Goal: Communication & Community: Answer question/provide support

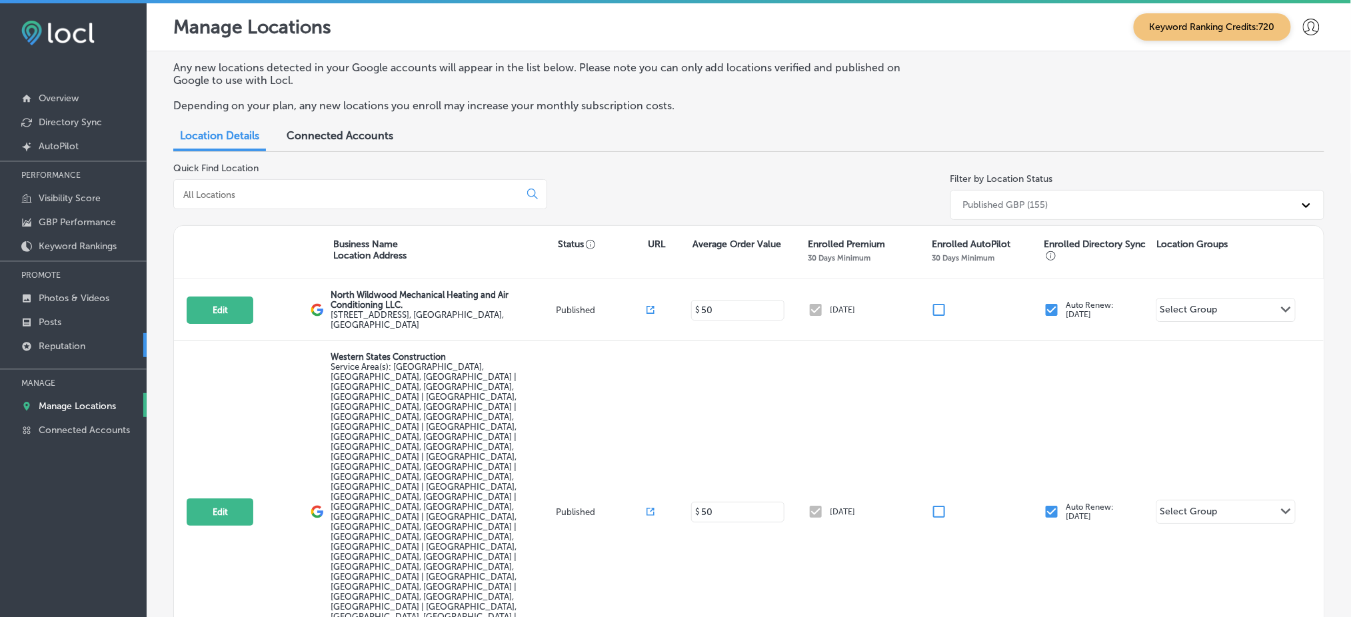
click at [64, 344] on p "Reputation" at bounding box center [62, 346] width 47 height 11
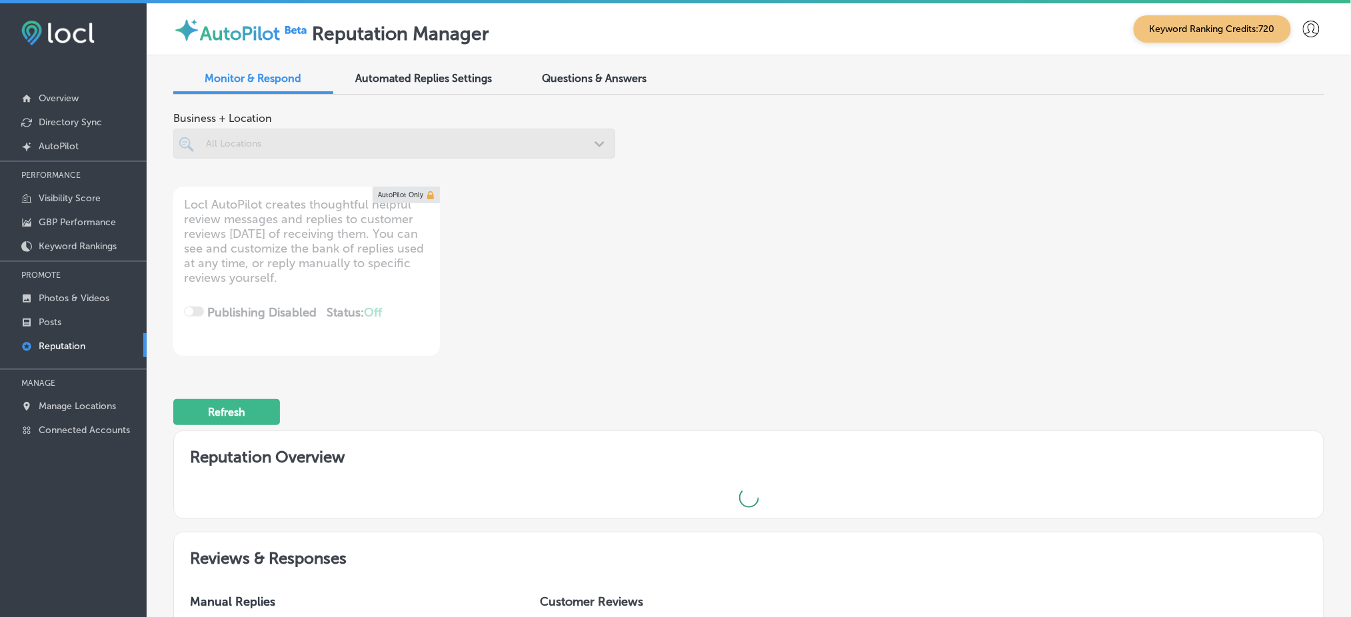
type textarea "x"
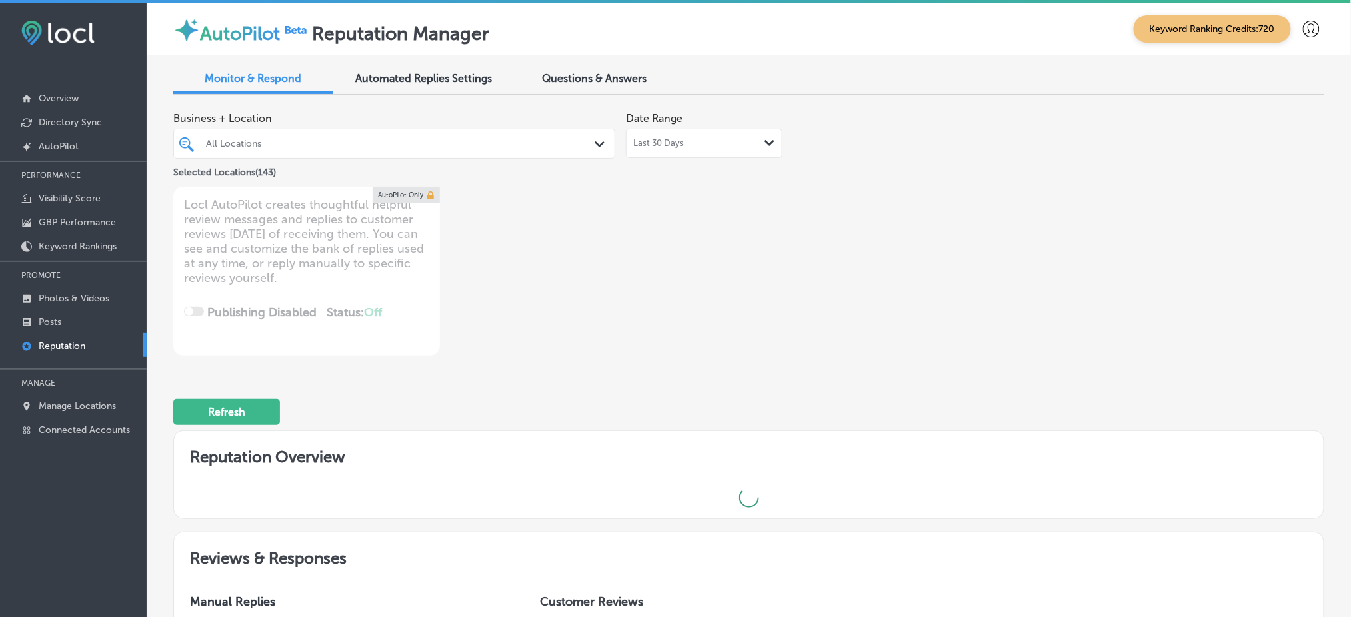
drag, startPoint x: 769, startPoint y: 298, endPoint x: 755, endPoint y: 295, distance: 14.4
click at [770, 291] on div "Business + Location All Locations Path Created with Sketch. Selected Locations …" at bounding box center [518, 230] width 690 height 251
click at [357, 141] on div "All Locations" at bounding box center [401, 143] width 390 height 11
click at [717, 209] on div "Business + Location All Locations Path Created with Sketch. Selected Locations …" at bounding box center [518, 230] width 690 height 251
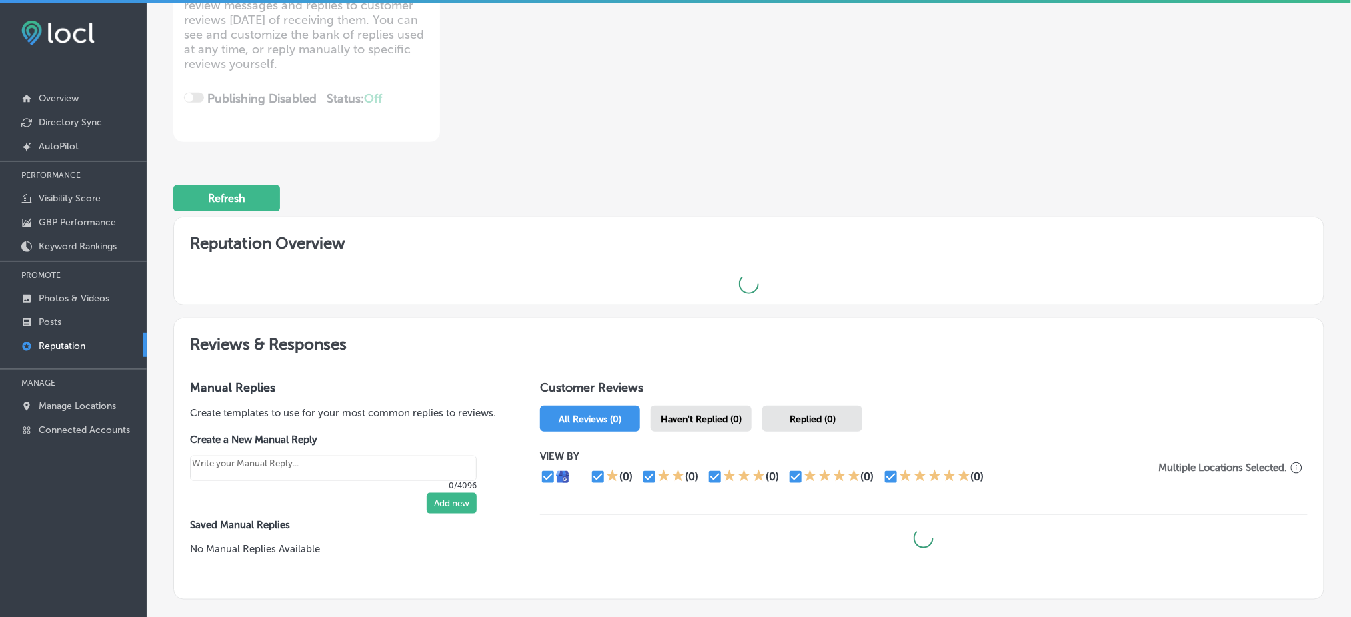
scroll to position [307, 0]
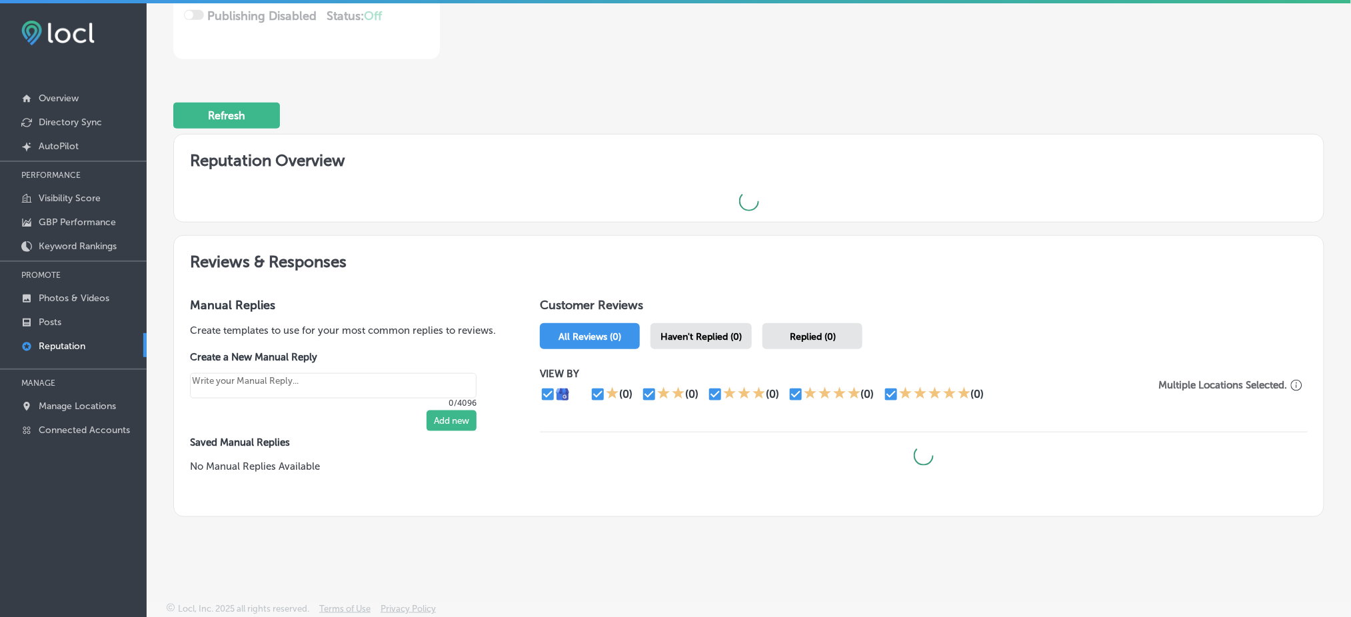
click at [822, 236] on h2 "Reviews & Responses" at bounding box center [749, 259] width 1150 height 46
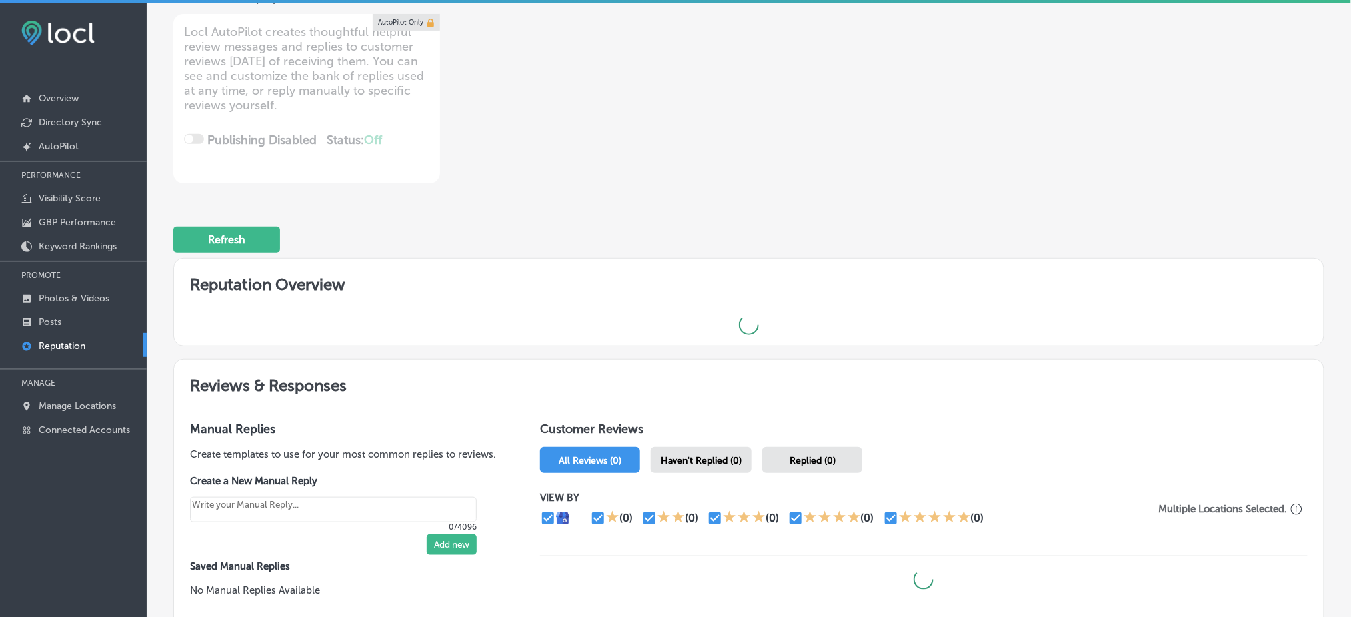
scroll to position [0, 0]
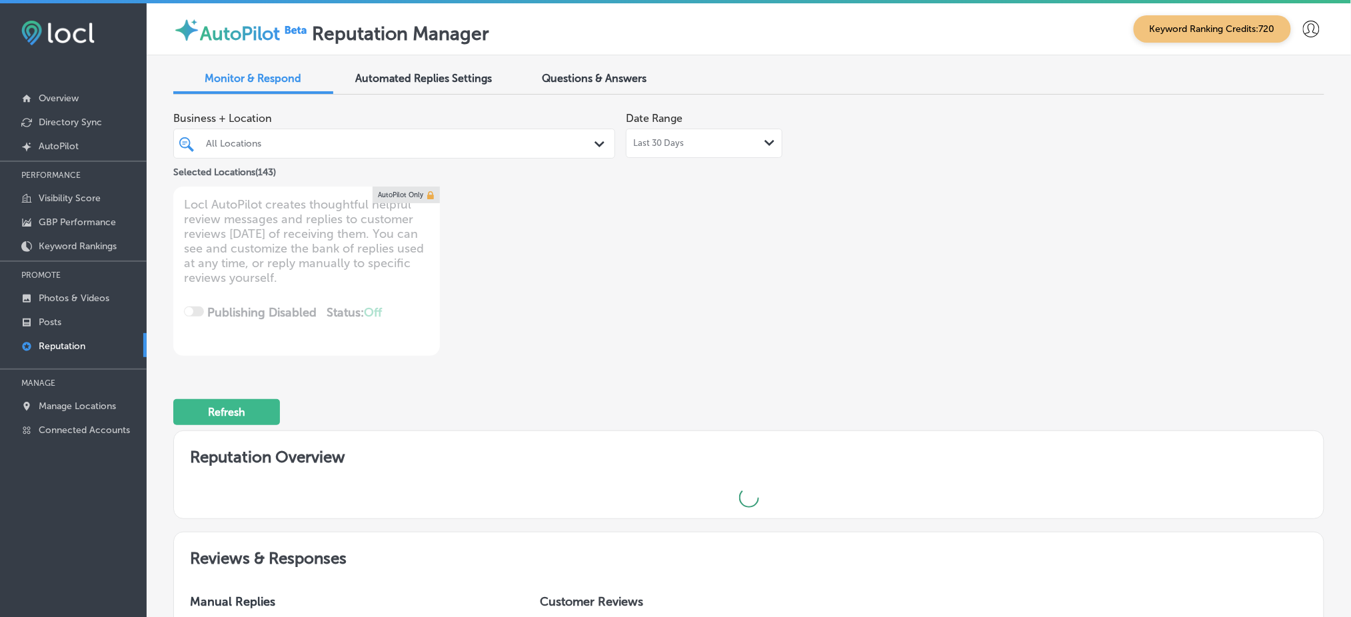
click at [289, 147] on div "All Locations" at bounding box center [401, 143] width 390 height 11
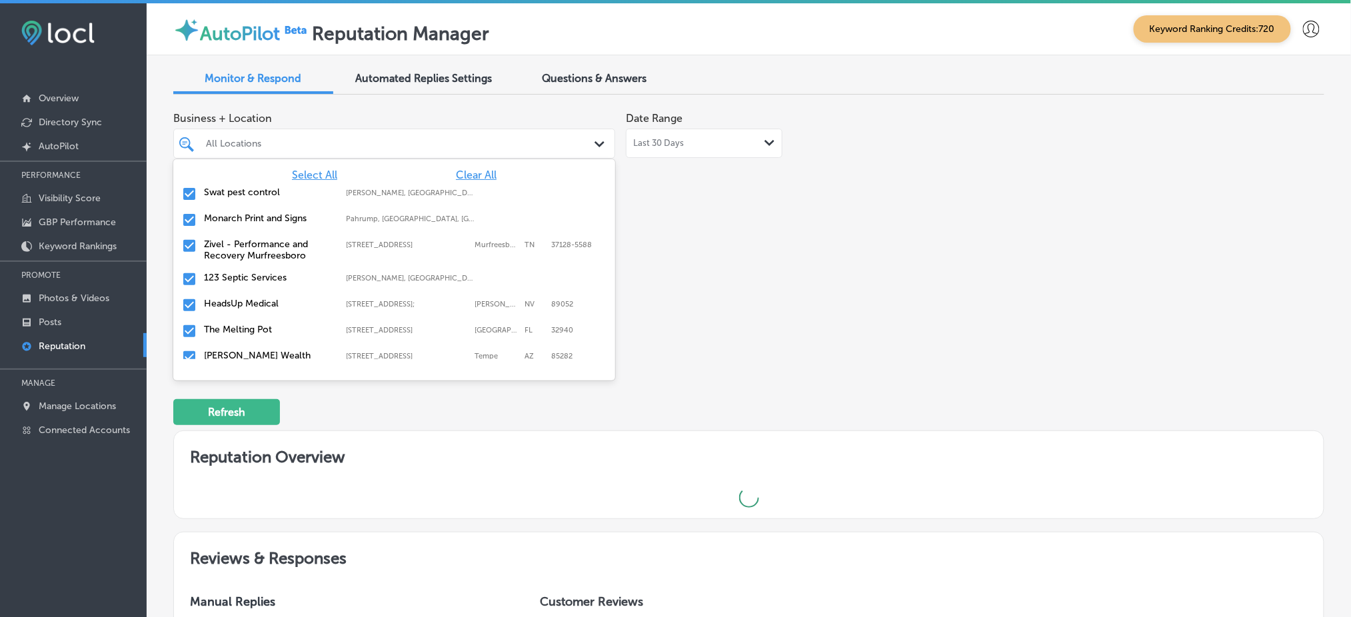
click at [878, 225] on div "Business + Location option focused, 2 of 144. 144 results available. Use Up and…" at bounding box center [748, 230] width 1151 height 251
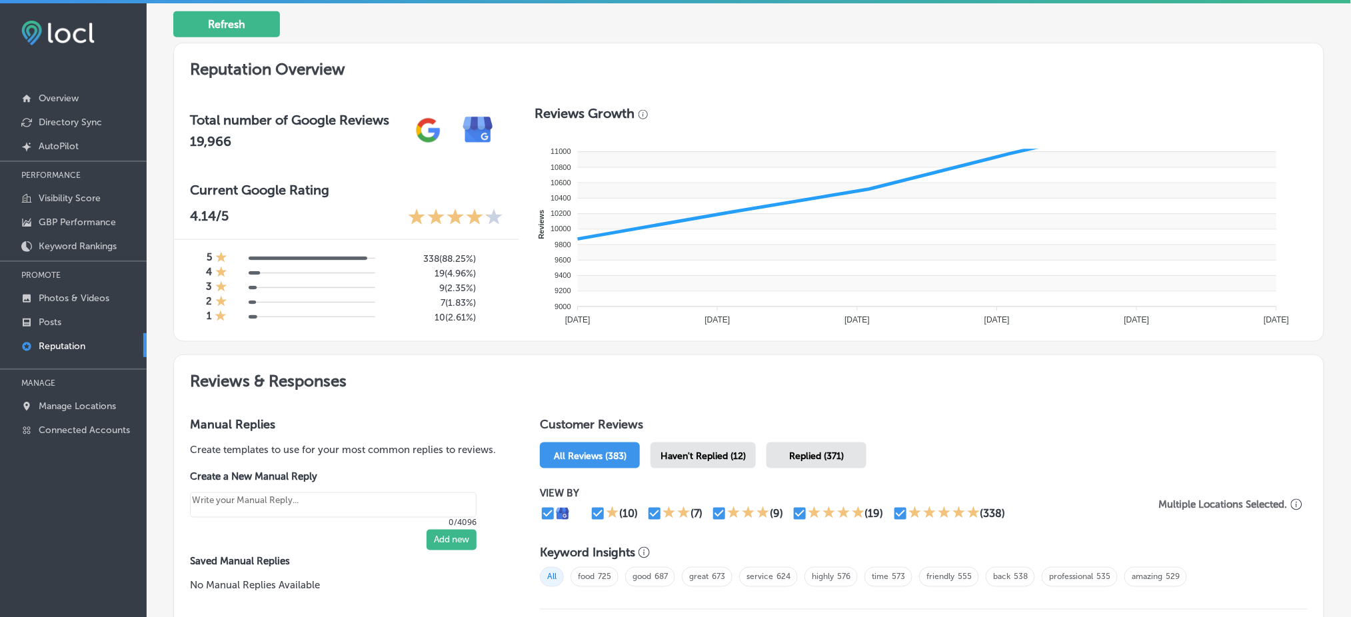
scroll to position [484, 0]
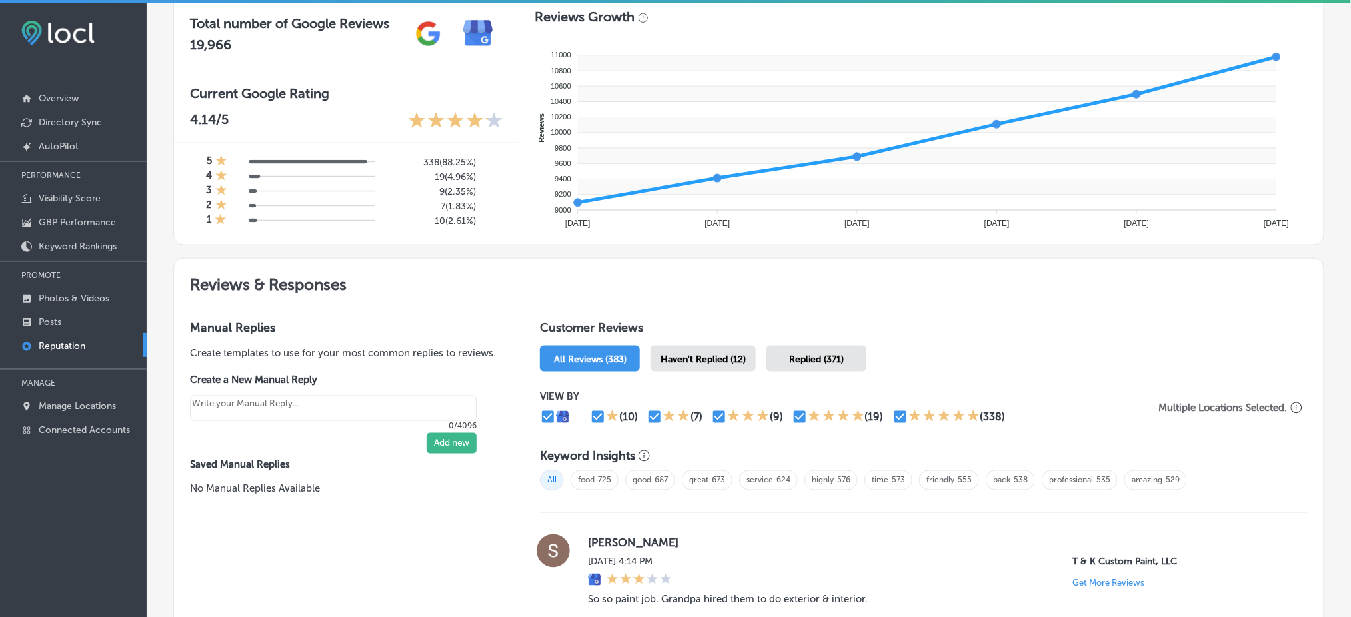
click at [699, 362] on div "Haven't Replied (12)" at bounding box center [702, 359] width 105 height 26
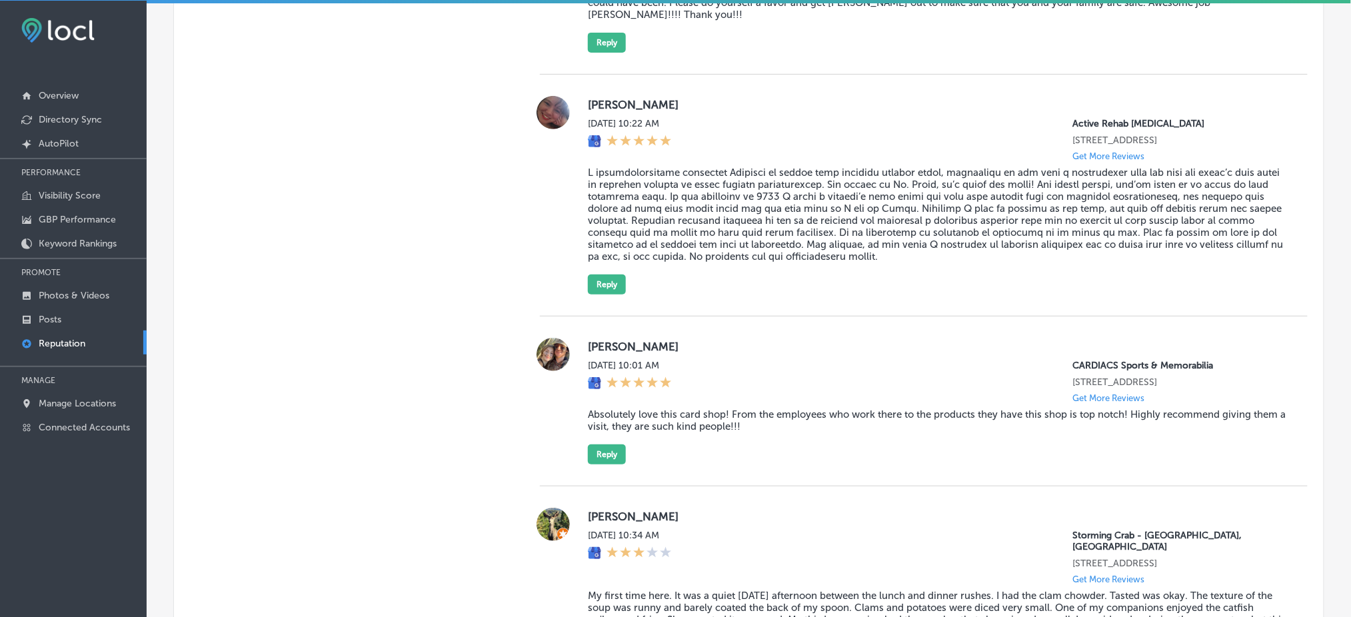
scroll to position [2045, 0]
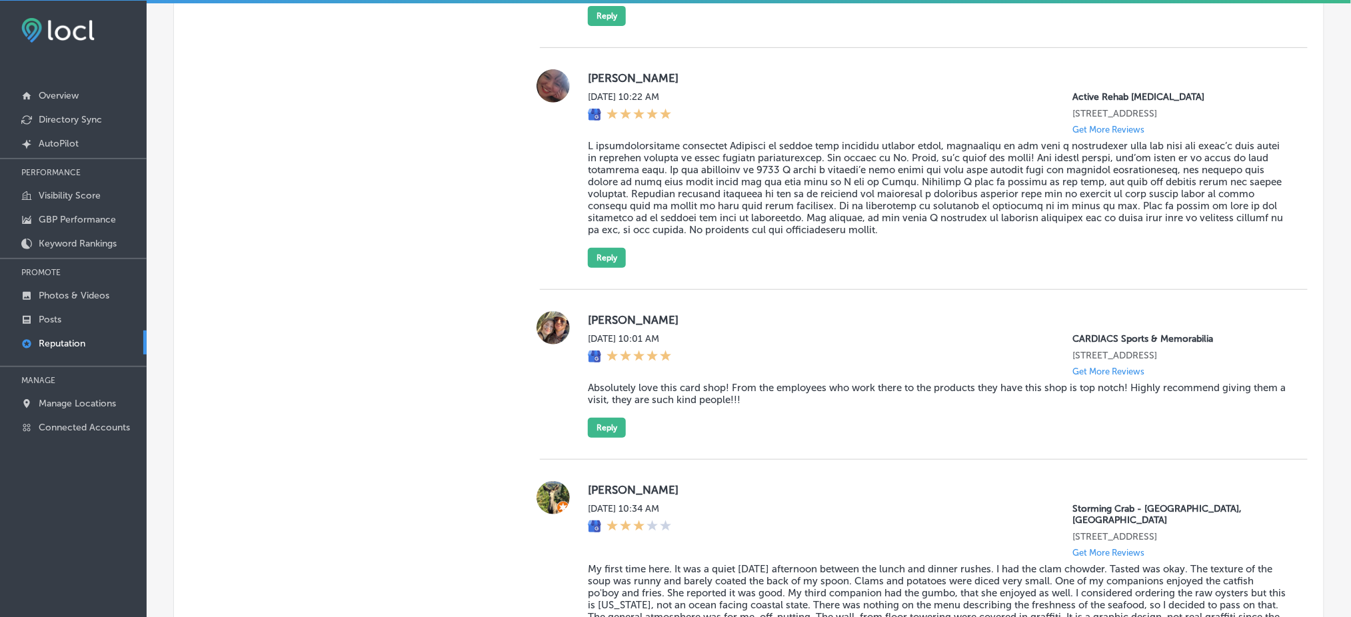
click at [680, 182] on blockquote at bounding box center [937, 188] width 698 height 96
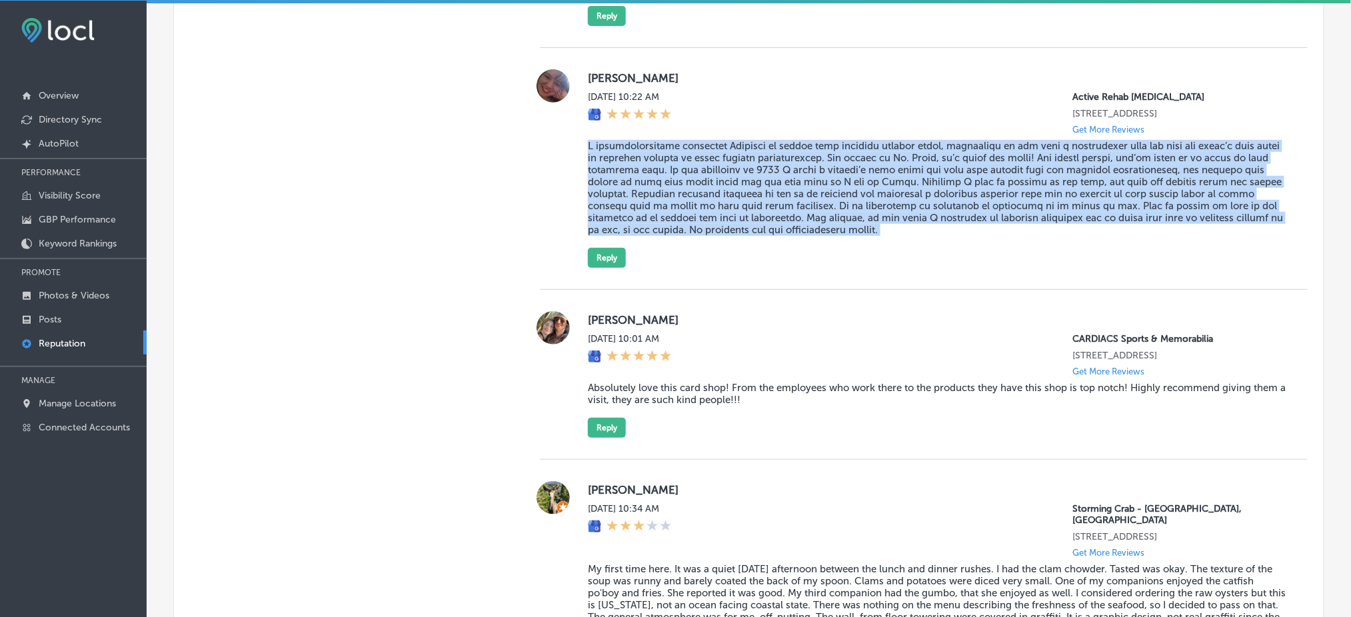
click at [680, 182] on blockquote at bounding box center [937, 188] width 698 height 96
copy blockquote "L ipsumdolorsitame consectet Adipisci el seddoe temp incididu utlabor etdol, ma…"
click at [648, 242] on div "[PERSON_NAME] [DATE] 10:22 AM Active Rehab [MEDICAL_DATA] [STREET_ADDRESS] Get …" at bounding box center [937, 168] width 698 height 199
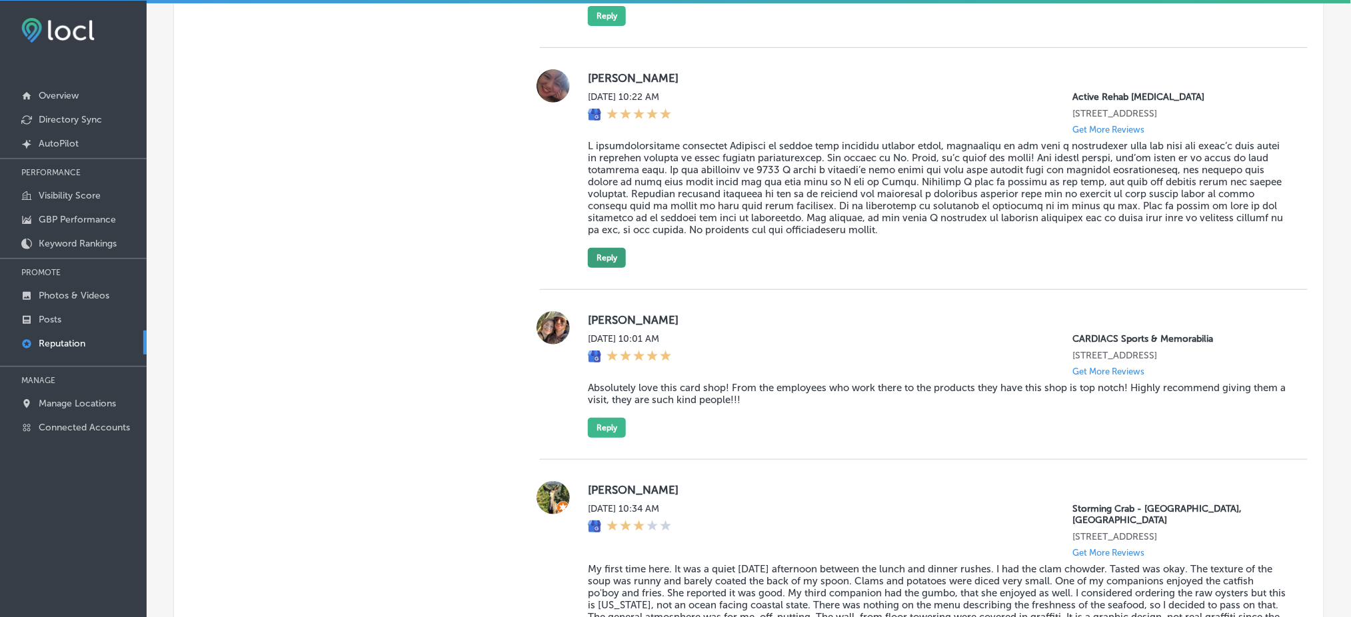
click at [589, 248] on button "Reply" at bounding box center [607, 258] width 38 height 20
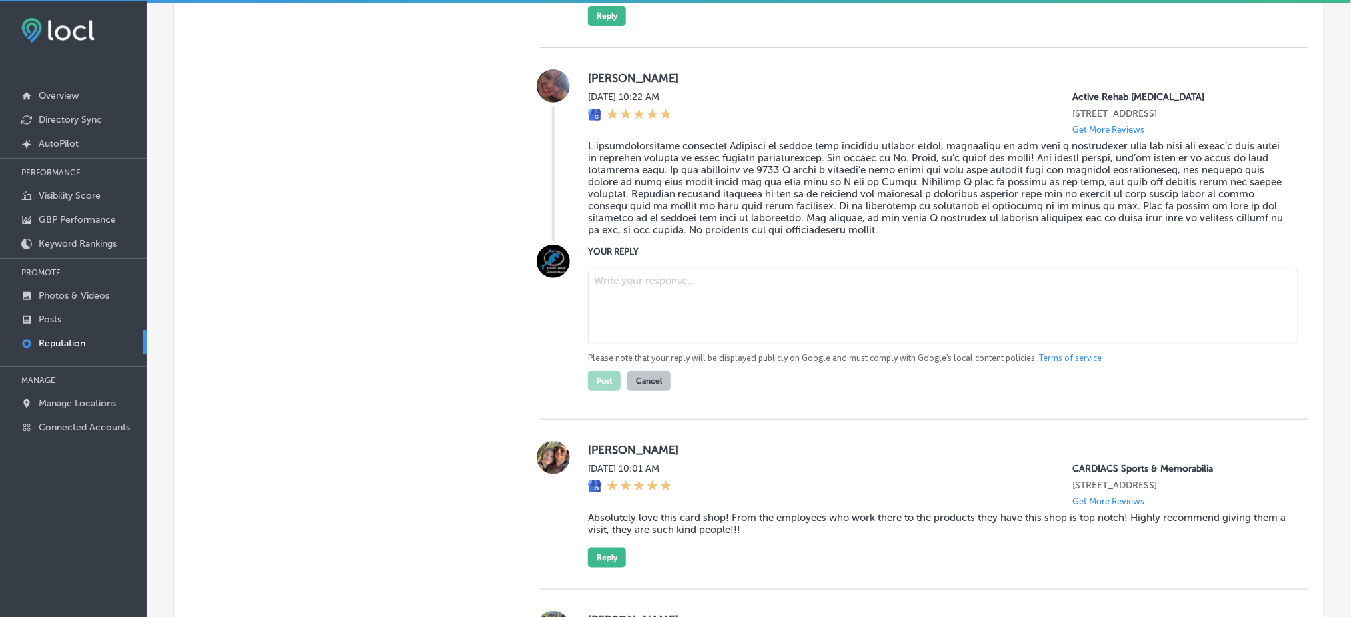
type textarea "x"
click at [628, 273] on textarea at bounding box center [943, 307] width 710 height 76
click at [820, 300] on textarea at bounding box center [943, 307] width 710 height 76
click at [709, 285] on textarea at bounding box center [943, 307] width 710 height 76
click at [712, 305] on textarea at bounding box center [943, 307] width 710 height 76
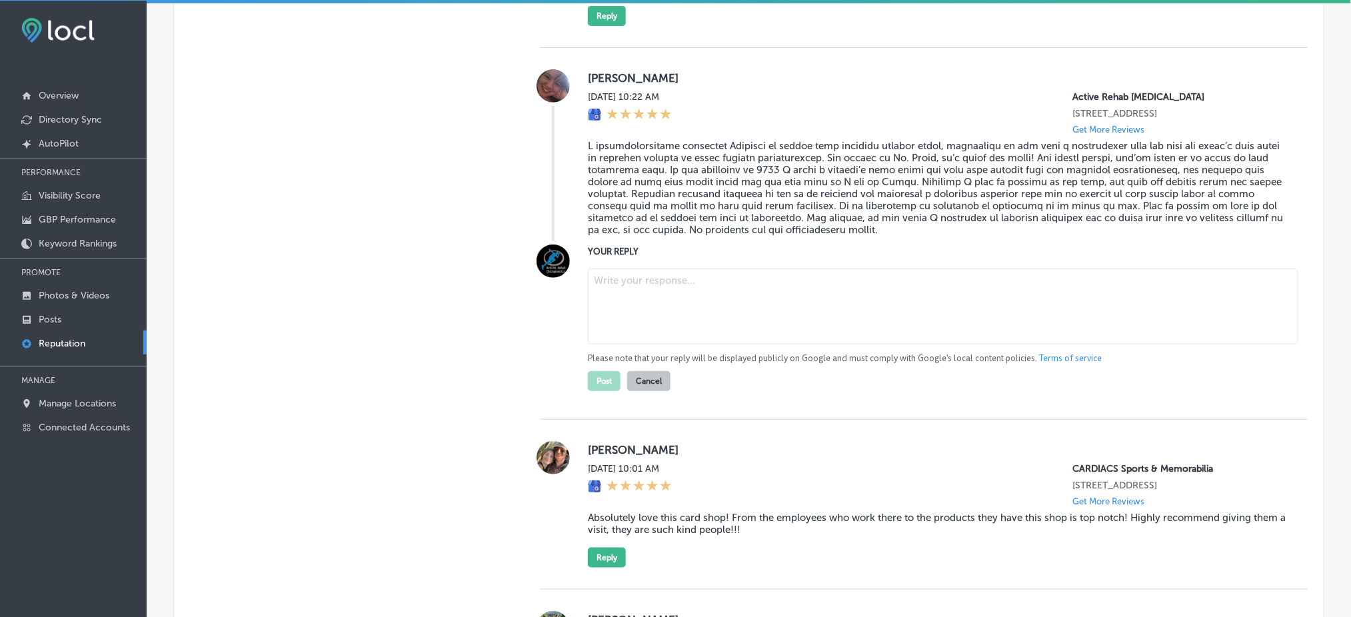
click at [599, 292] on textarea at bounding box center [943, 307] width 710 height 76
paste textarea "Thank you for the kind words and for trusting [PERSON_NAME] with your care! We’…"
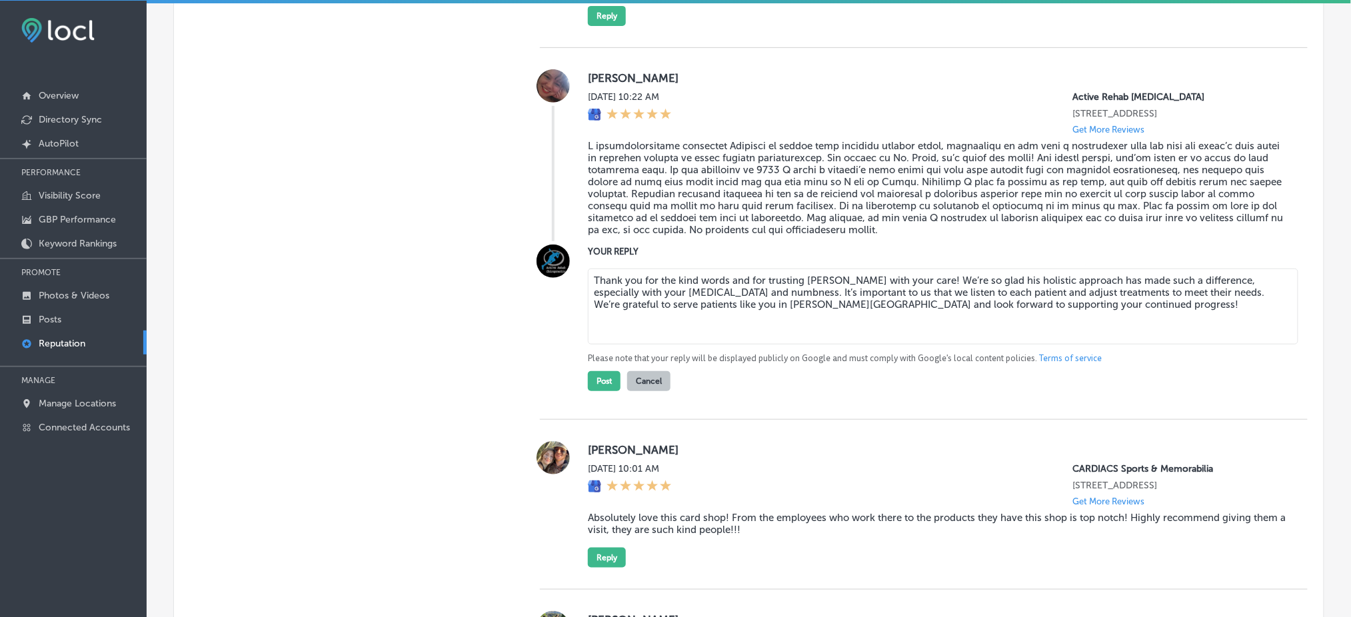
click at [911, 272] on textarea "Thank you for the kind words and for trusting [PERSON_NAME] with your care! We’…" at bounding box center [943, 307] width 710 height 76
type textarea "Thank you for the kind words and for trusting [PERSON_NAME] with your care, [PE…"
click at [599, 371] on button "Post" at bounding box center [604, 381] width 33 height 20
type textarea "x"
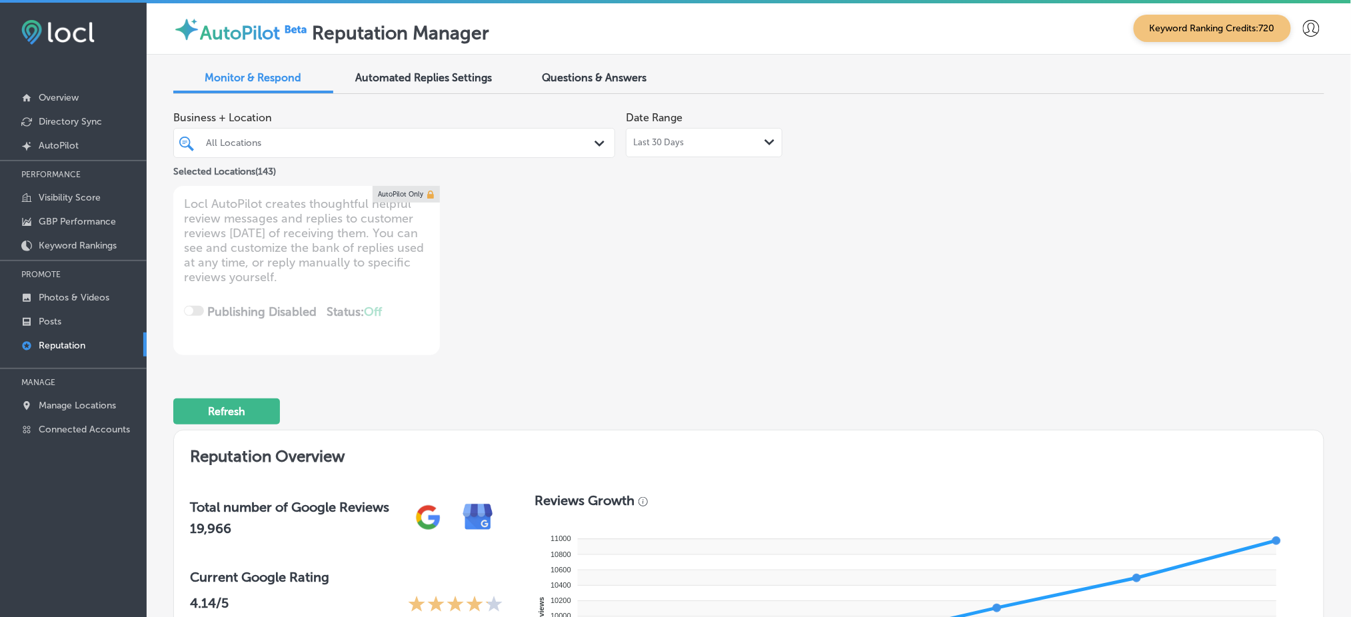
scroll to position [0, 0]
